Goal: Information Seeking & Learning: Learn about a topic

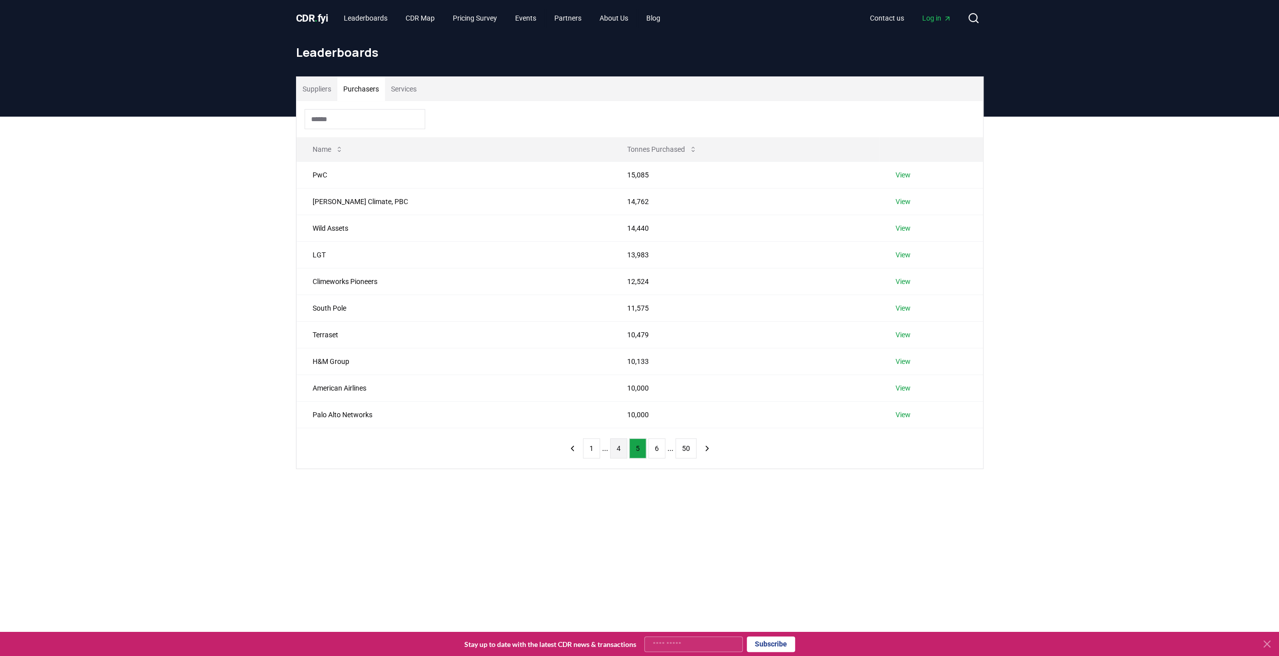
click at [614, 442] on button "4" at bounding box center [618, 448] width 17 height 20
click at [614, 442] on button "3" at bounding box center [618, 448] width 17 height 20
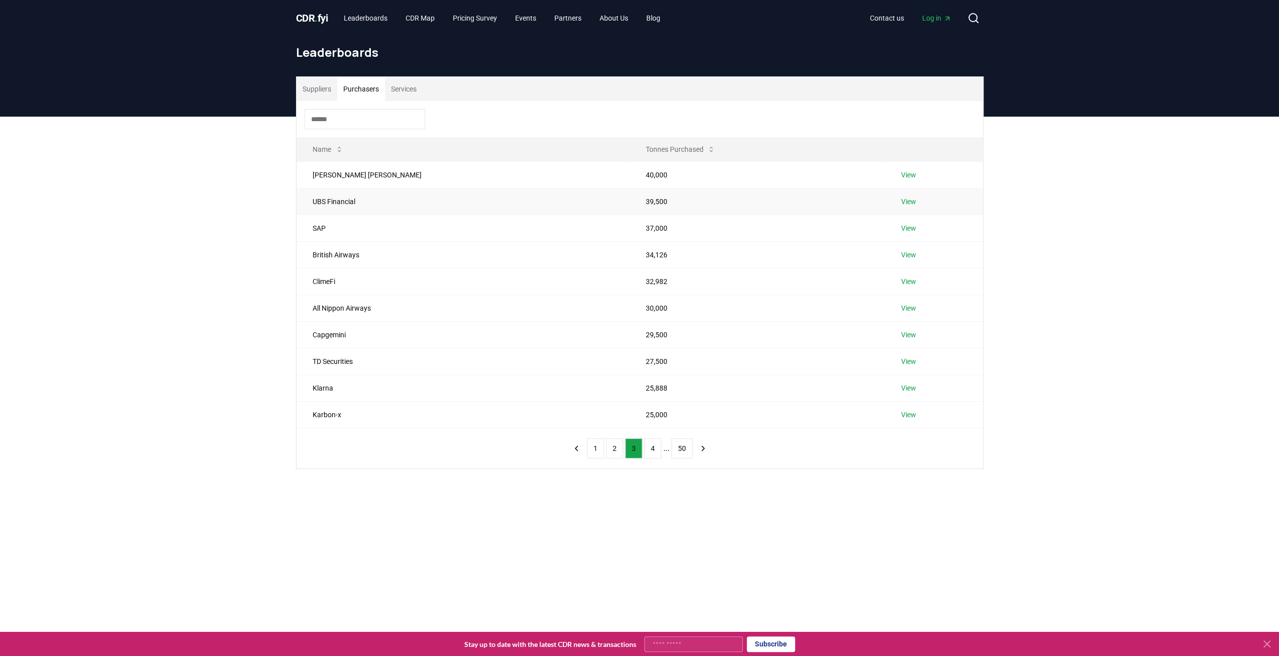
click at [332, 199] on td "UBS Financial" at bounding box center [463, 201] width 333 height 27
click at [901, 203] on link "View" at bounding box center [908, 202] width 15 height 10
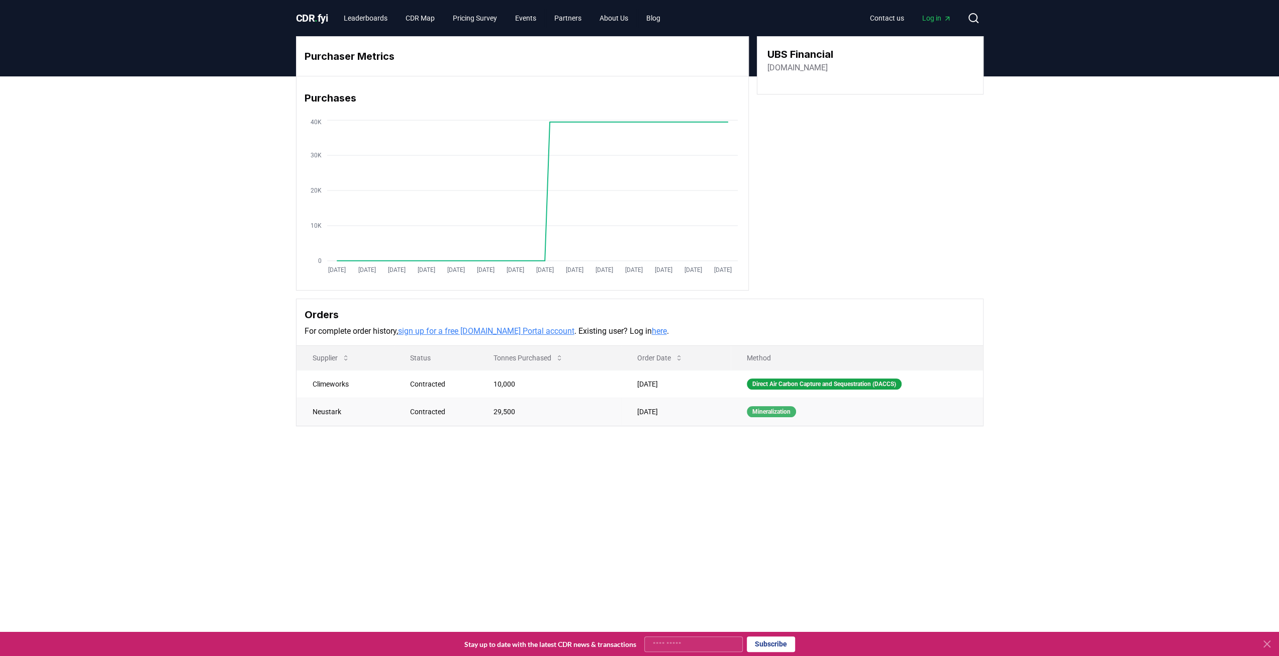
click at [765, 409] on div "Mineralization" at bounding box center [771, 411] width 49 height 11
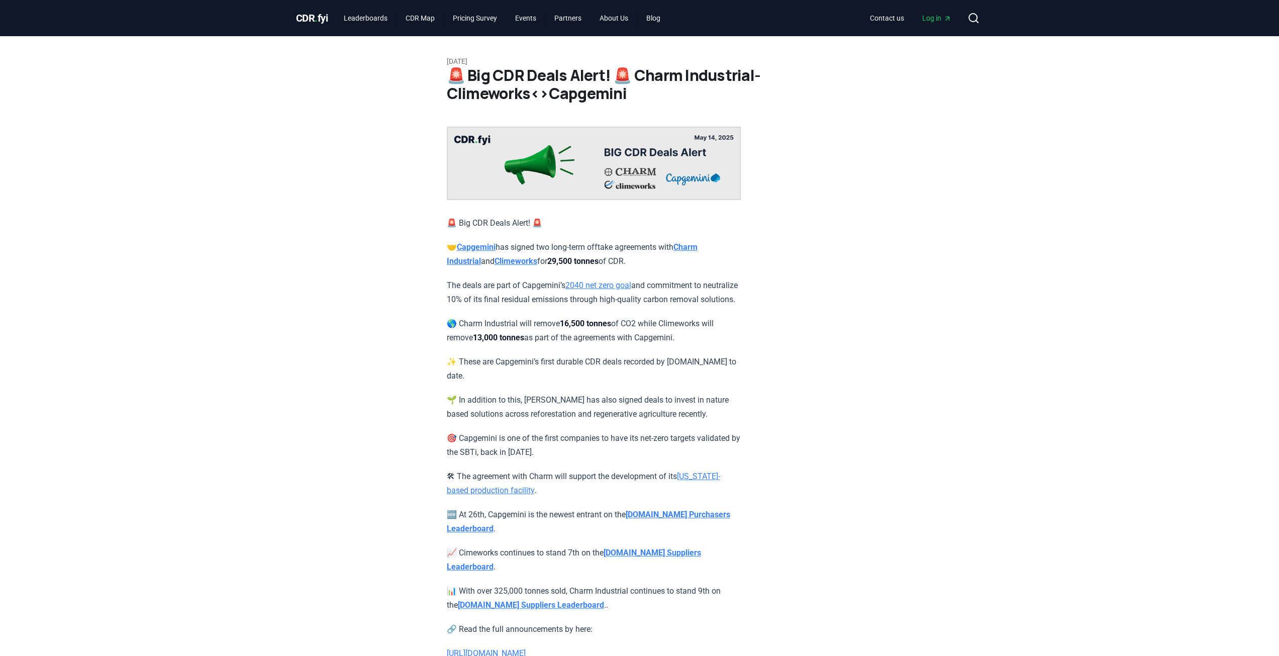
click at [831, 305] on article "[DATE] 🚨 Big CDR Deals Alert! 🚨 Charm Industrial-Climeworks<>Capgemini 🚨 Big CD…" at bounding box center [640, 379] width 386 height 687
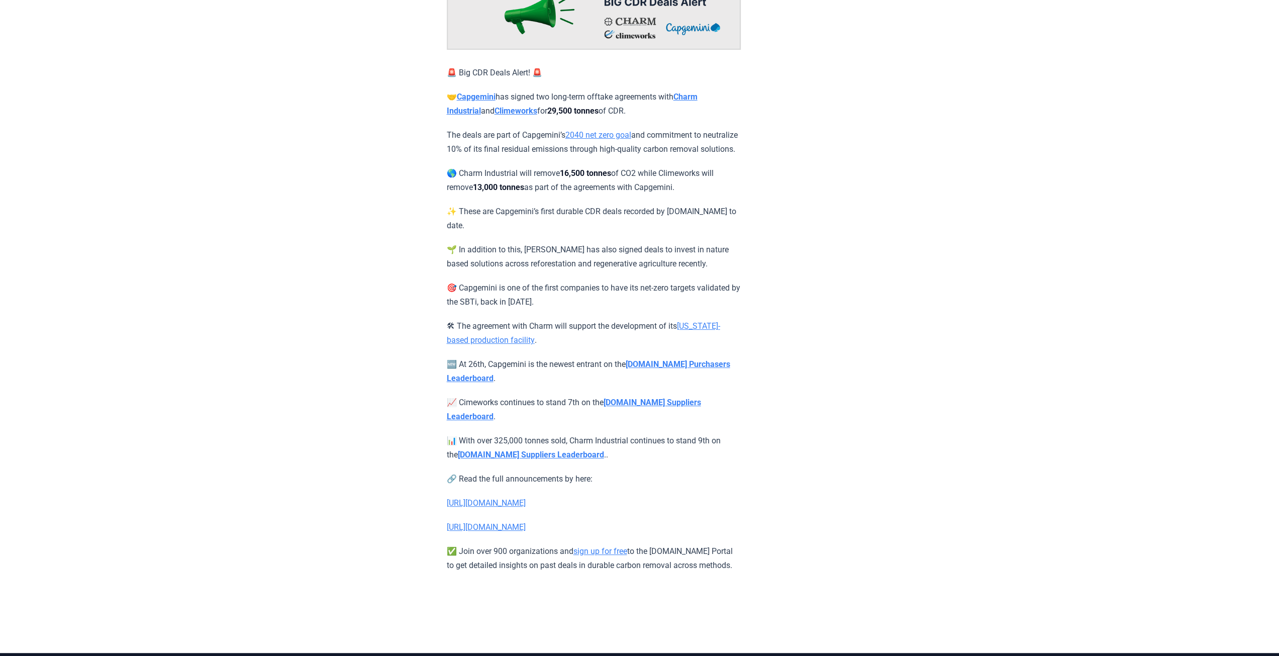
scroll to position [151, 0]
